Goal: Find specific page/section

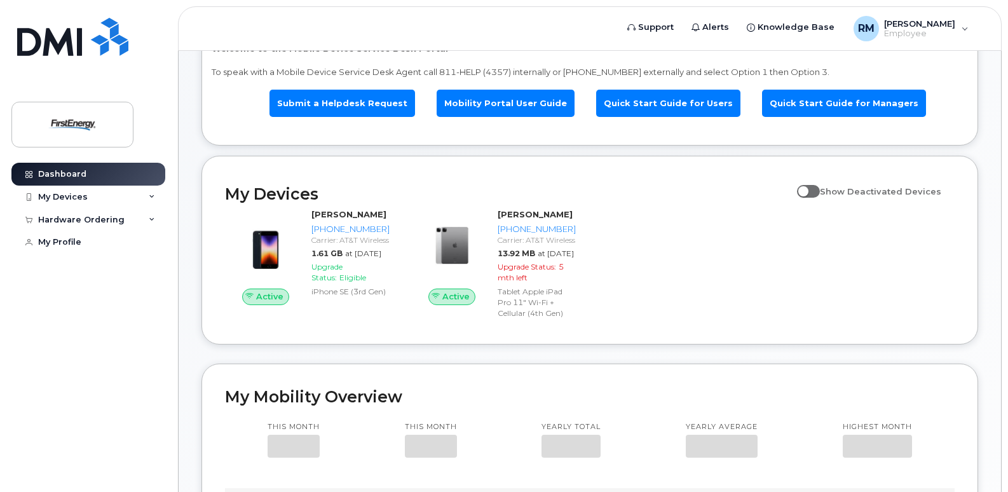
scroll to position [206, 0]
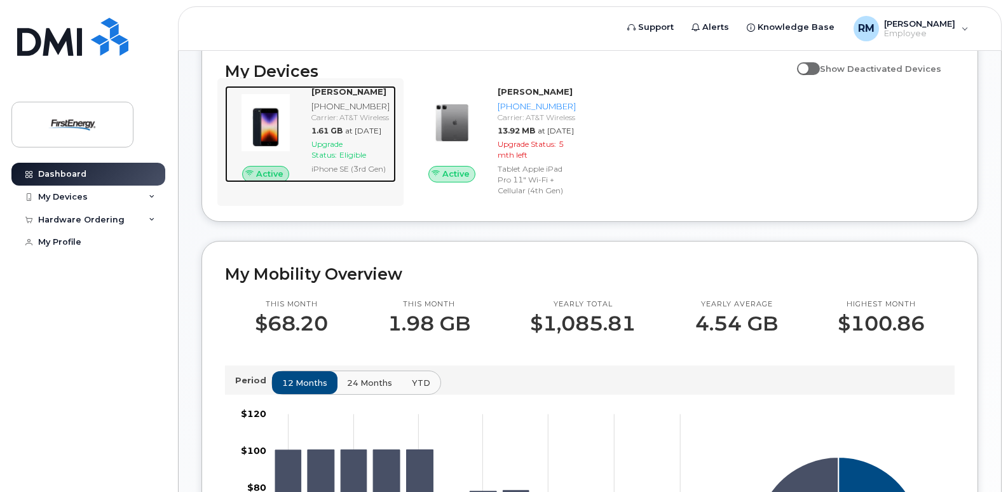
click at [336, 108] on div "[PHONE_NUMBER]" at bounding box center [350, 106] width 79 height 12
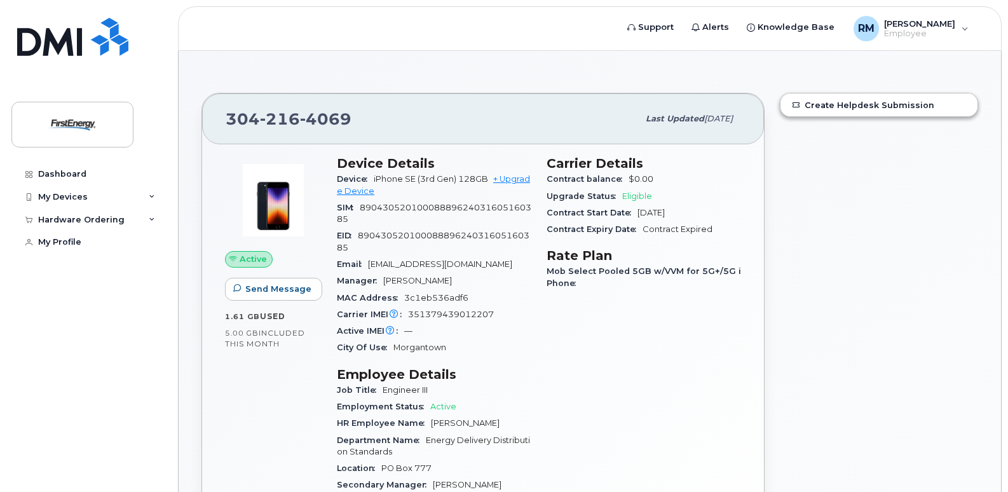
click at [319, 193] on div at bounding box center [273, 200] width 97 height 89
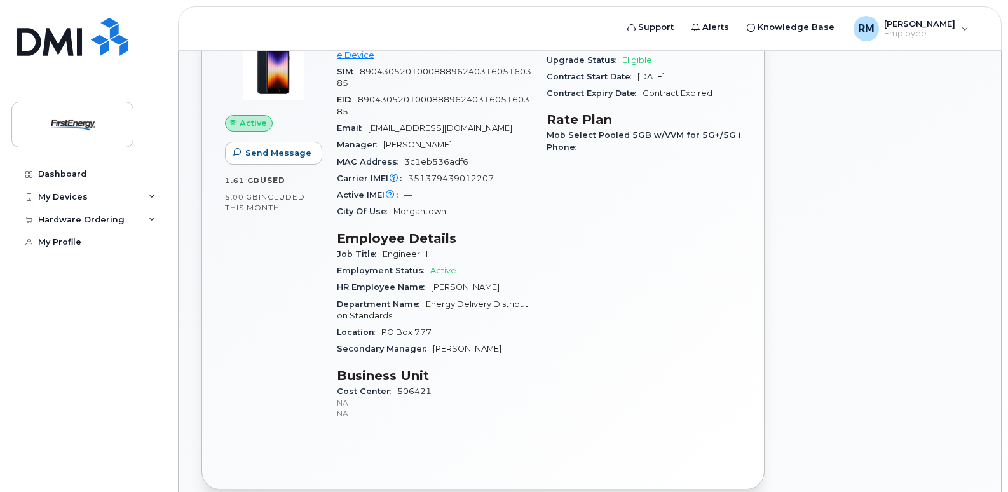
scroll to position [254, 0]
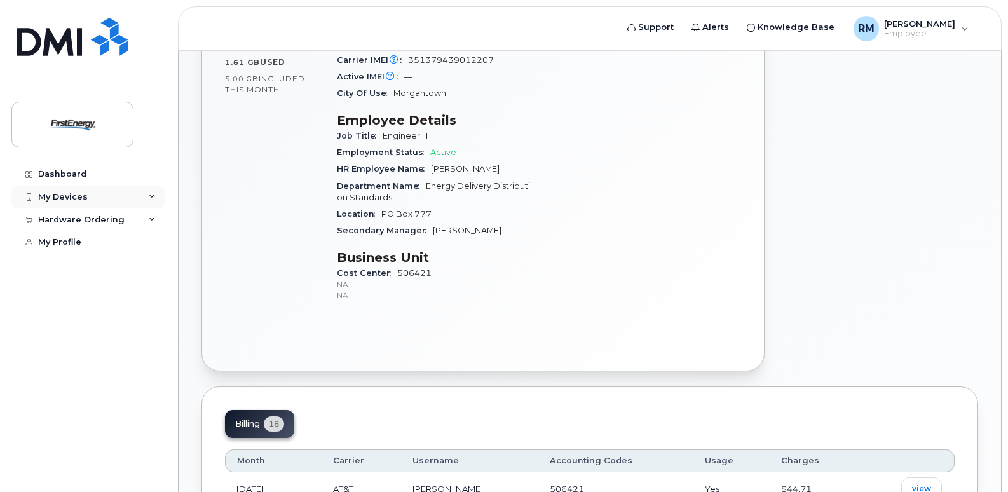
click at [64, 194] on div "My Devices" at bounding box center [63, 197] width 50 height 10
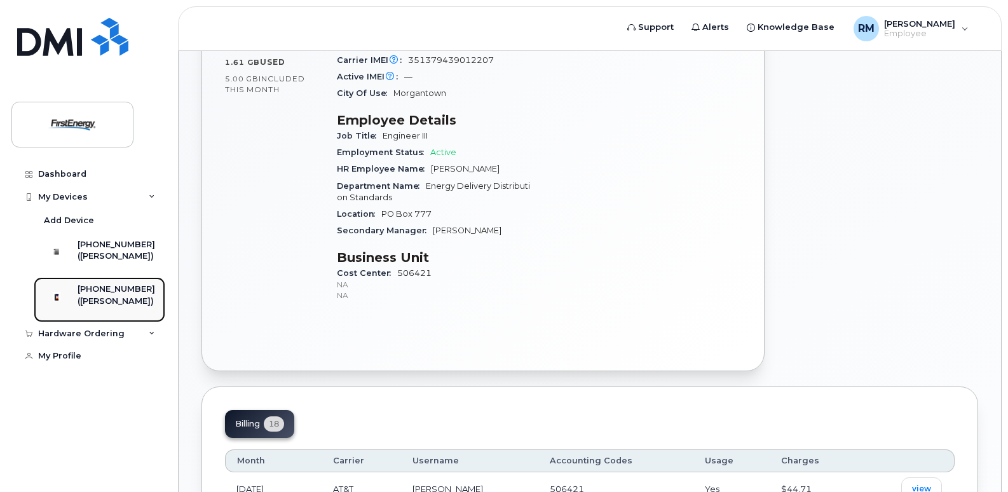
click at [111, 307] on div "([PERSON_NAME])" at bounding box center [117, 300] width 78 height 11
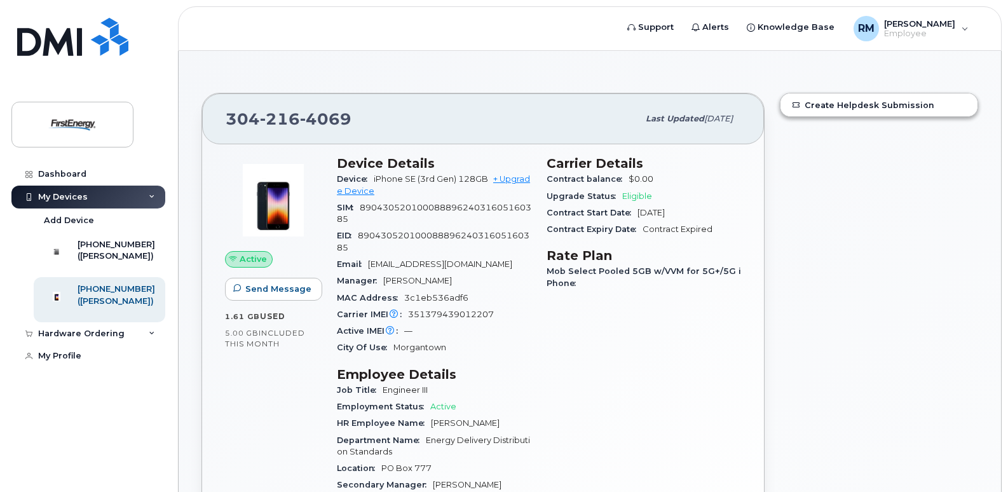
click at [227, 403] on div "Active Send Message 1.61 GB  used 5.00 GB  included this month" at bounding box center [273, 361] width 112 height 427
click at [62, 170] on div "Dashboard" at bounding box center [62, 174] width 48 height 10
